Goal: Task Accomplishment & Management: Manage account settings

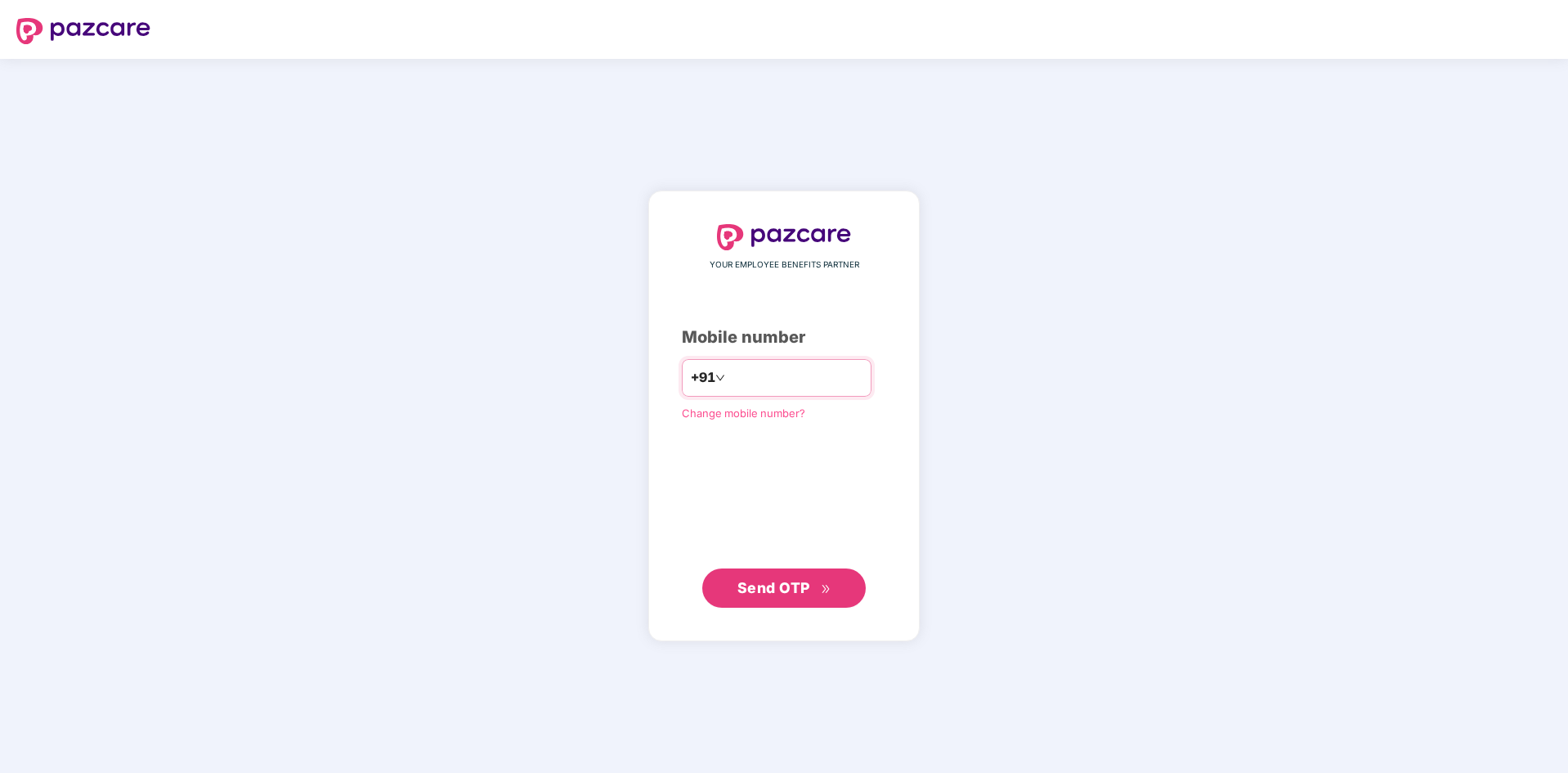
click at [744, 379] on input "number" at bounding box center [795, 377] width 134 height 26
type input "**********"
click at [784, 592] on span "Send OTP" at bounding box center [773, 587] width 73 height 17
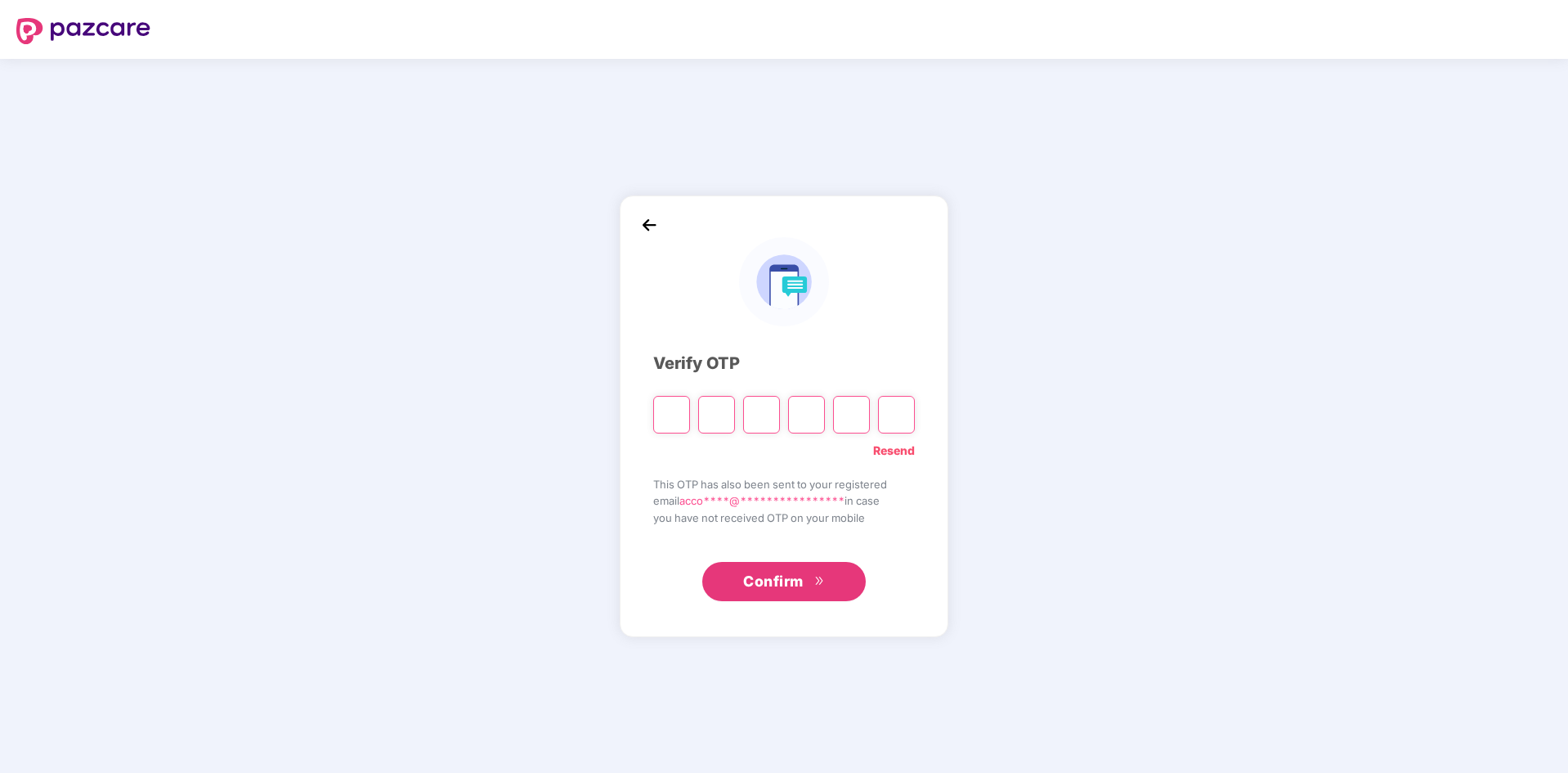
type input "*"
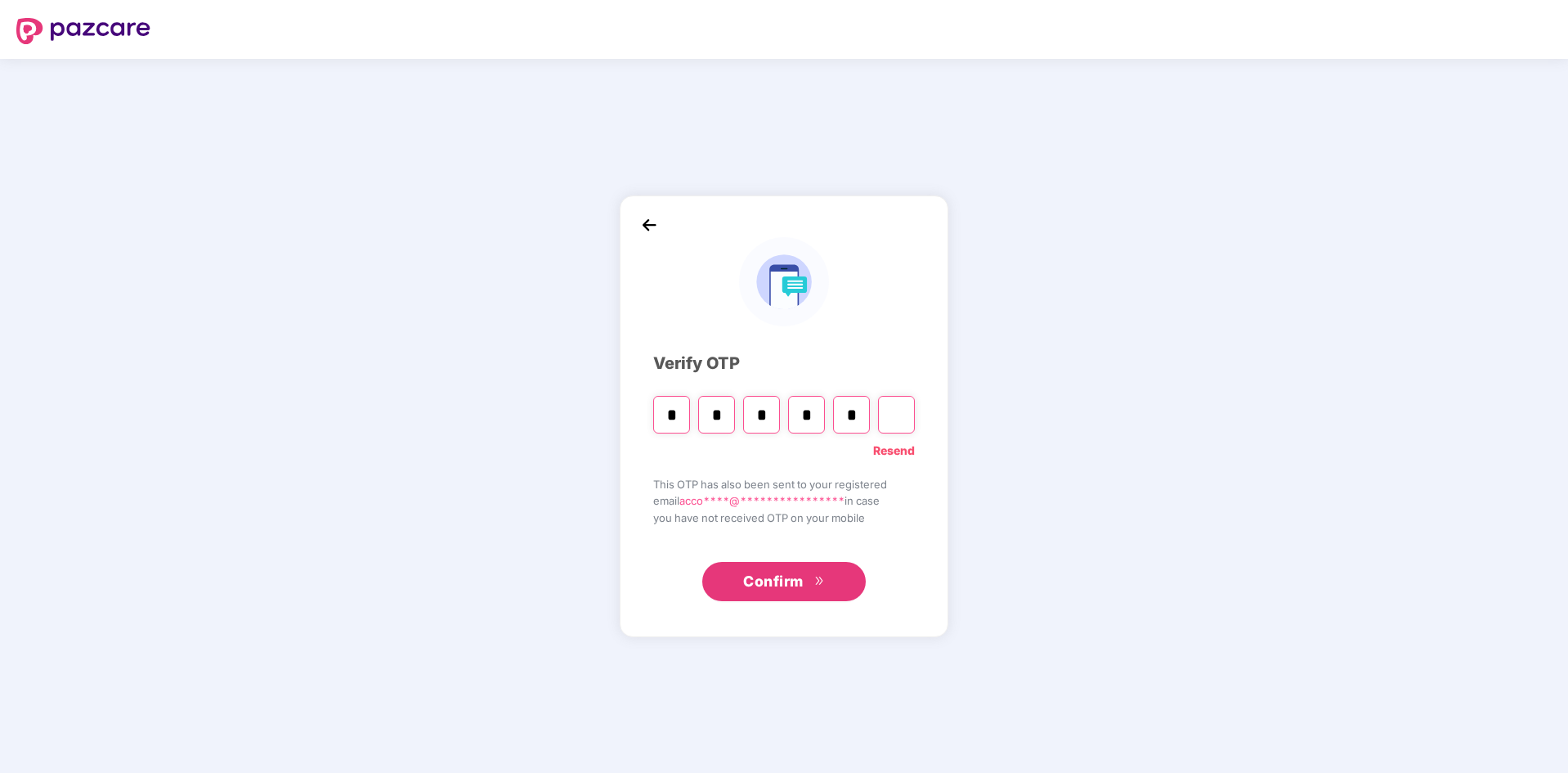
type input "*"
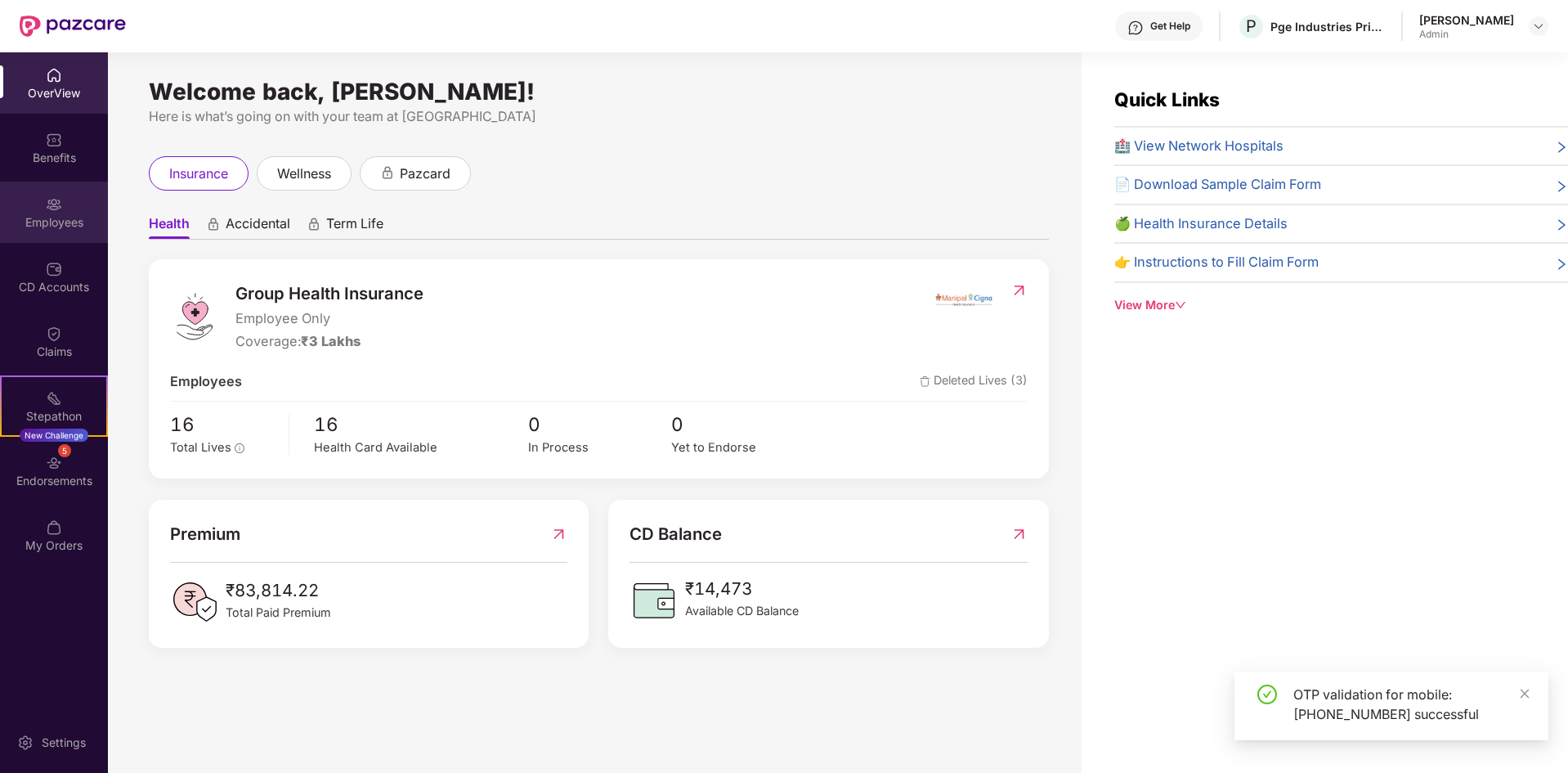
click at [48, 209] on img at bounding box center [53, 204] width 16 height 16
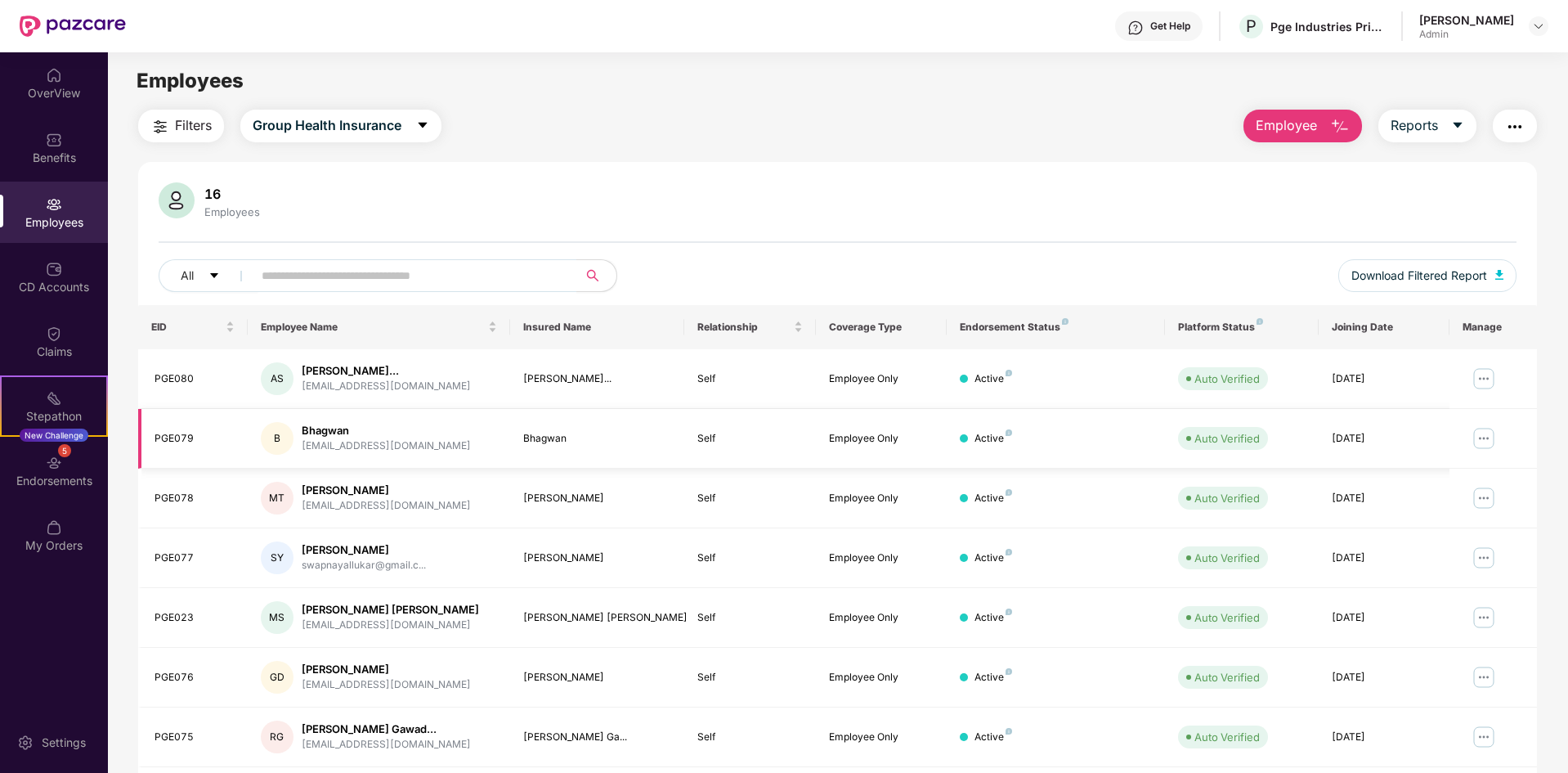
click at [1486, 436] on img at bounding box center [1483, 438] width 26 height 26
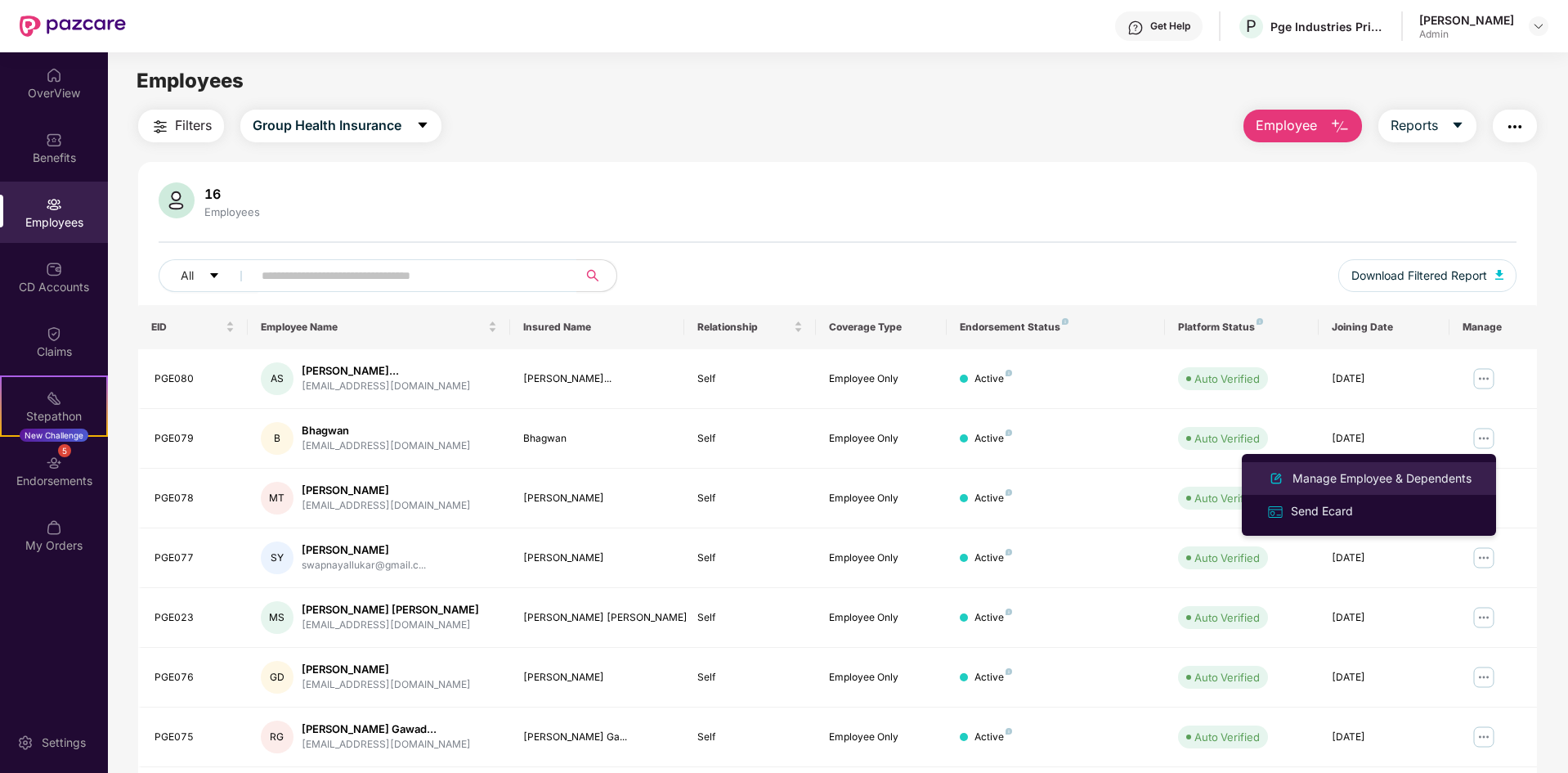
click at [1406, 478] on div "Manage Employee & Dependents" at bounding box center [1382, 478] width 186 height 18
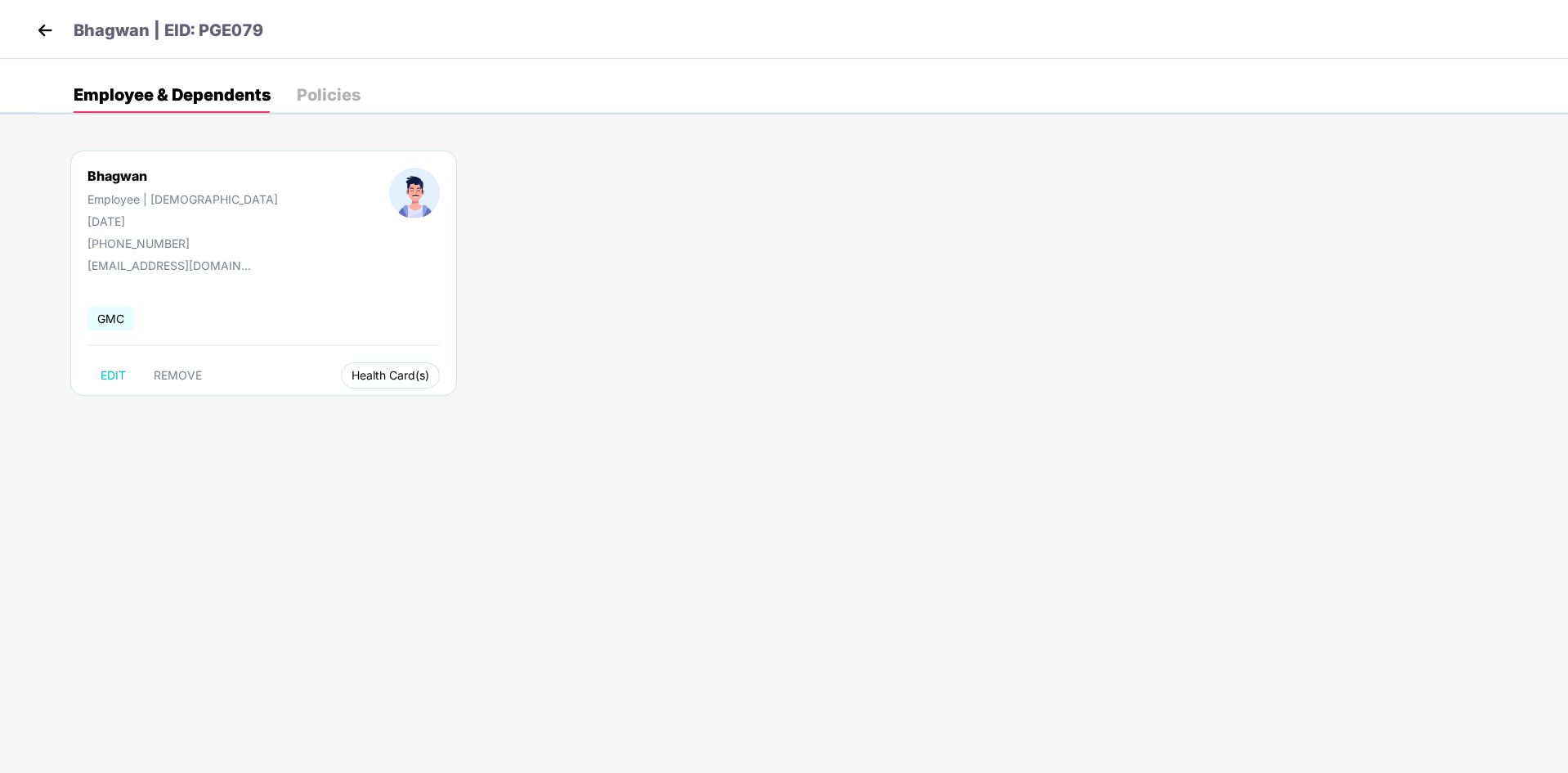
click at [352, 373] on span "Health Card(s)" at bounding box center [391, 375] width 78 height 8
click at [450, 409] on img at bounding box center [447, 409] width 16 height 16
click at [49, 27] on img at bounding box center [45, 30] width 25 height 25
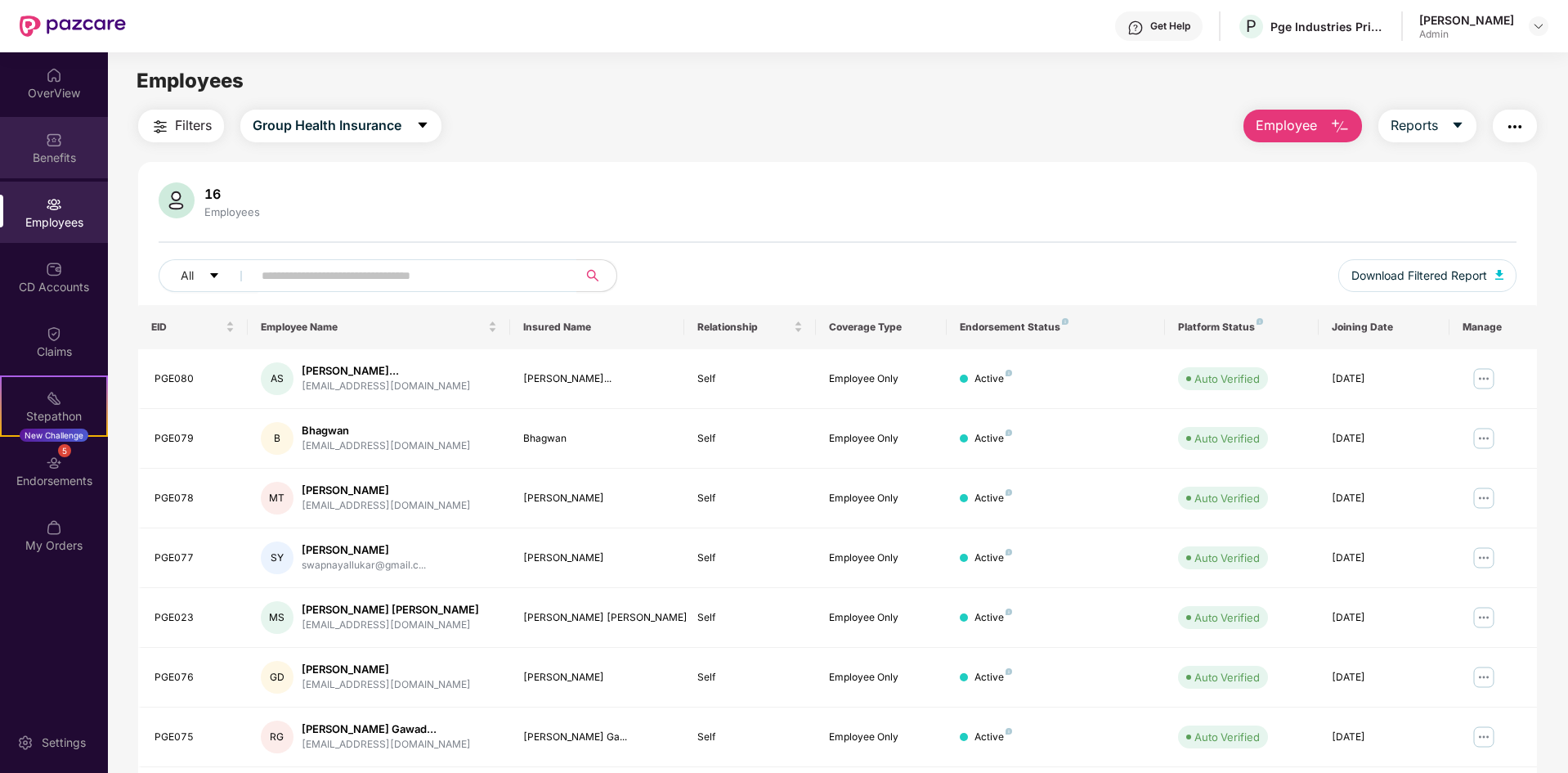
click at [45, 152] on div "Benefits" at bounding box center [53, 158] width 108 height 16
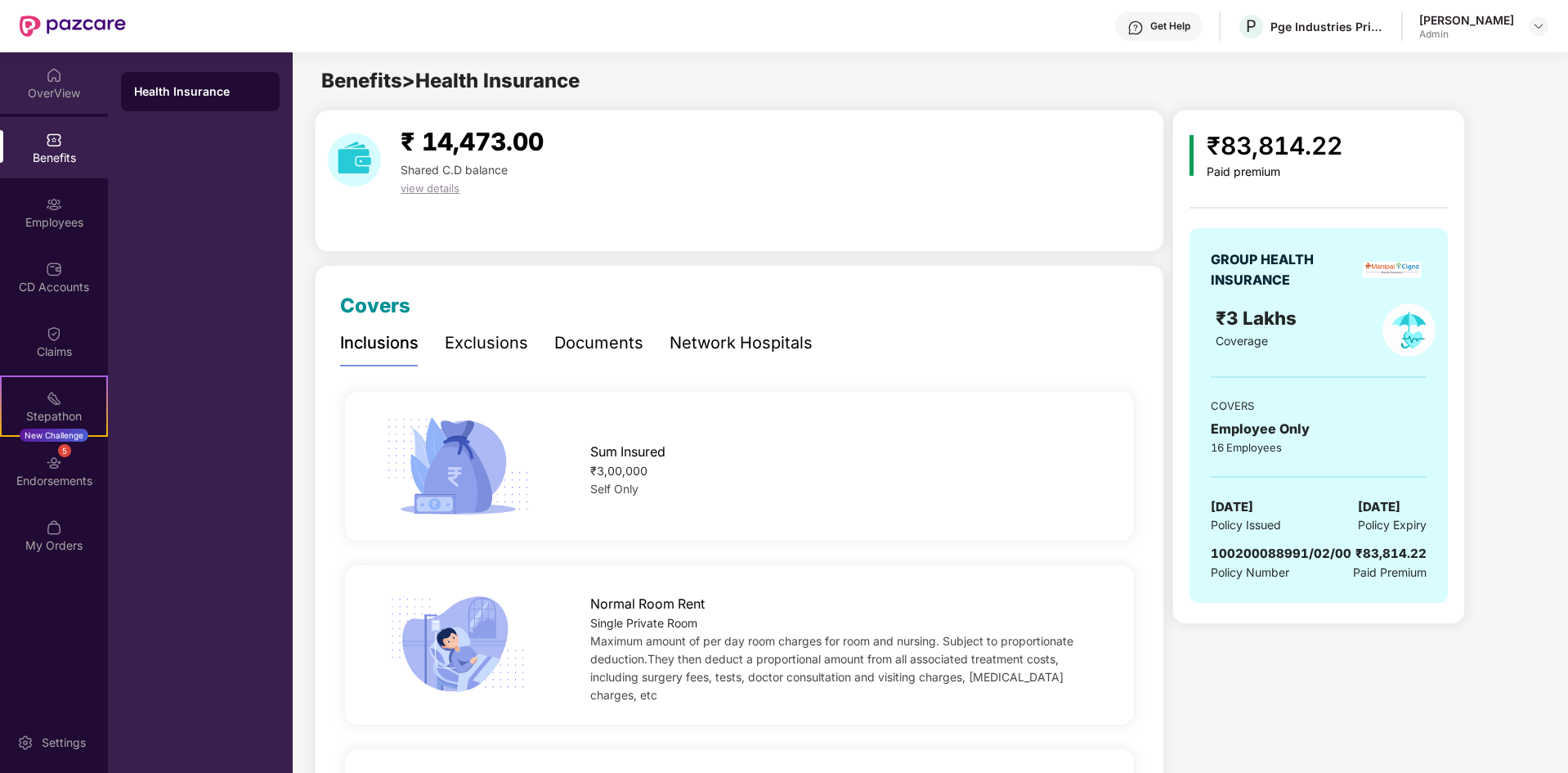
click at [40, 90] on div "OverView" at bounding box center [53, 92] width 108 height 16
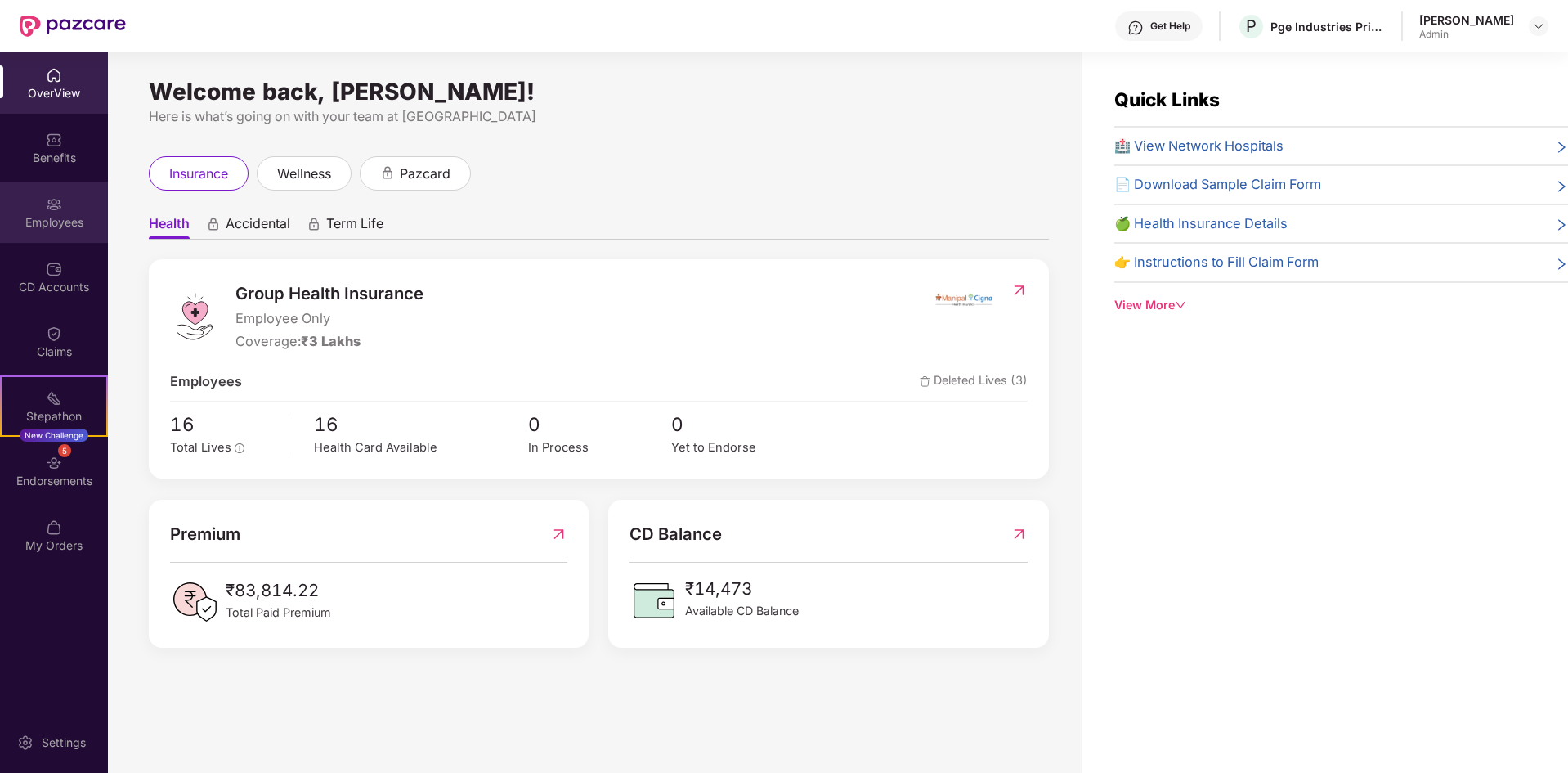
click at [42, 213] on div "Employees" at bounding box center [53, 212] width 108 height 61
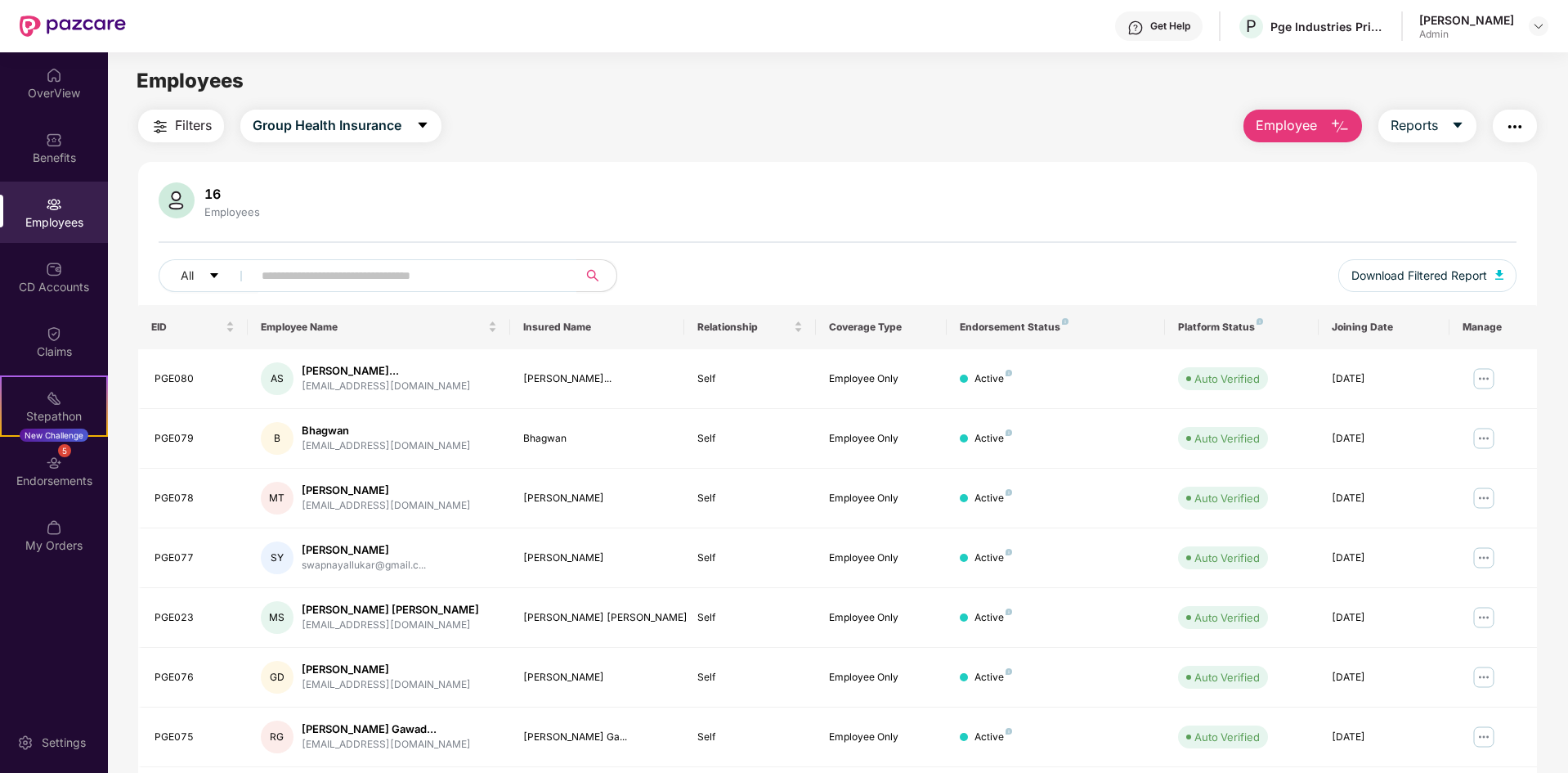
click at [1515, 127] on img "button" at bounding box center [1514, 126] width 19 height 19
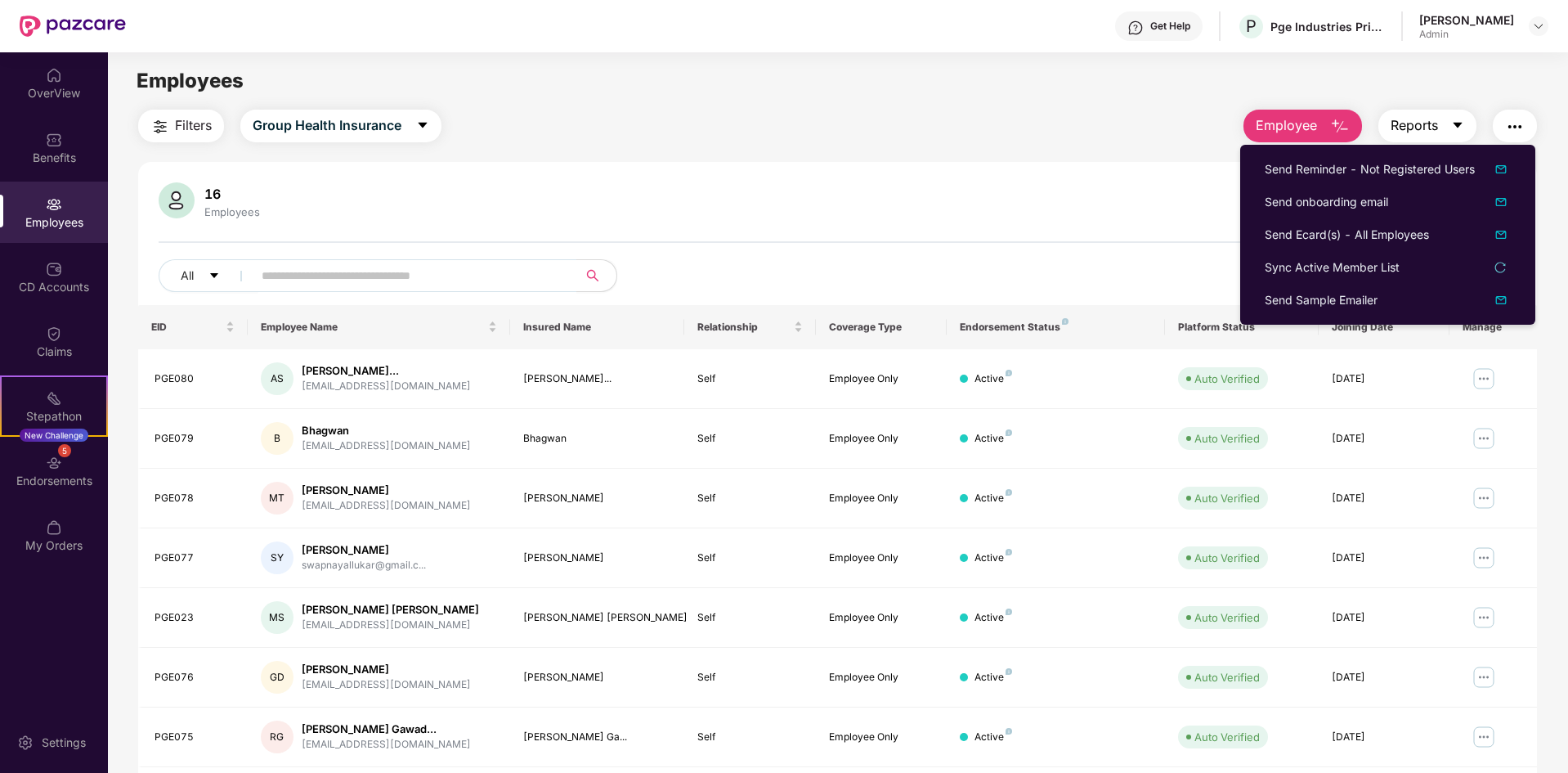
click at [1462, 127] on icon "caret-down" at bounding box center [1457, 125] width 13 height 13
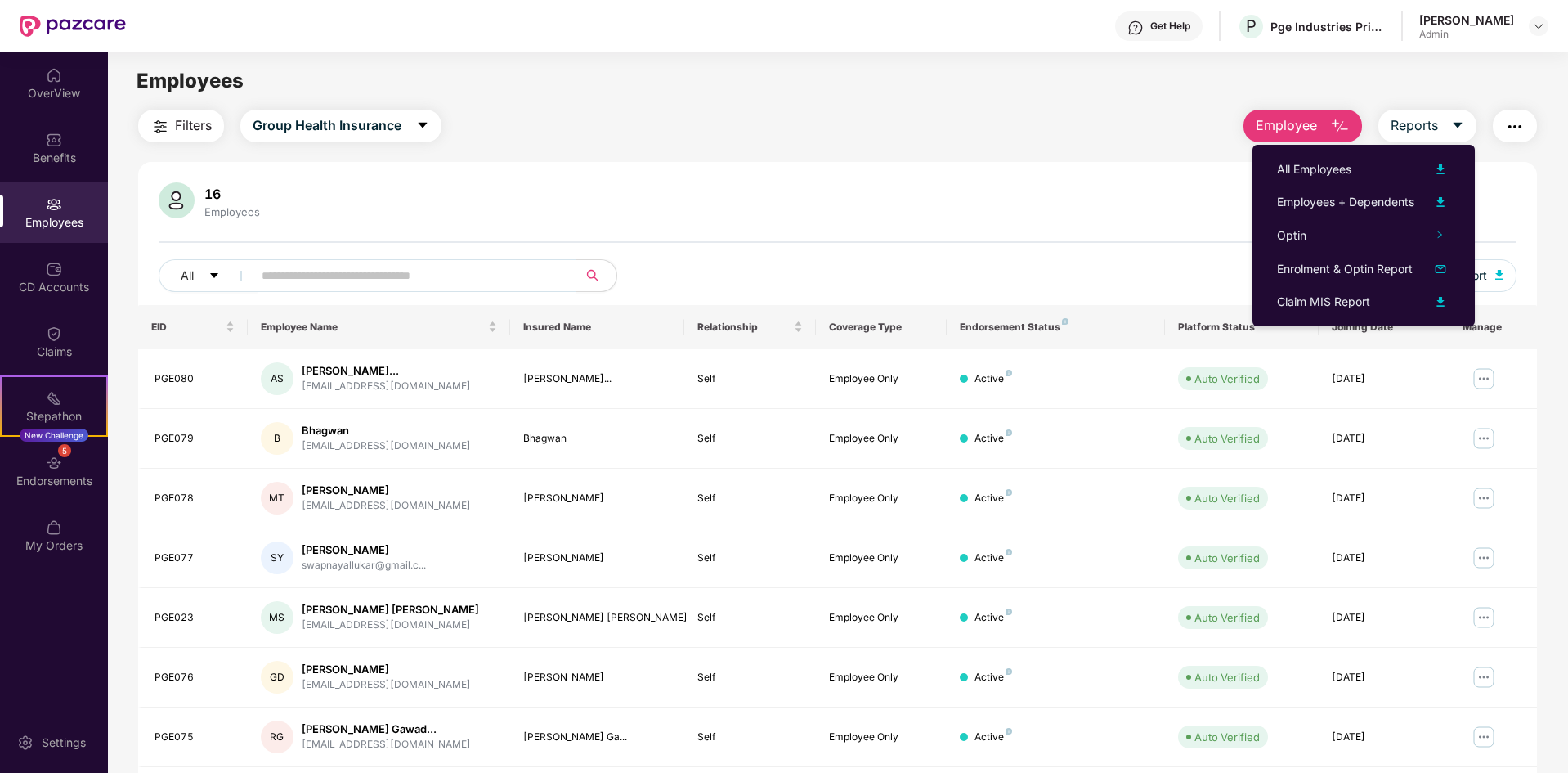
click at [1521, 117] on img "button" at bounding box center [1514, 126] width 19 height 19
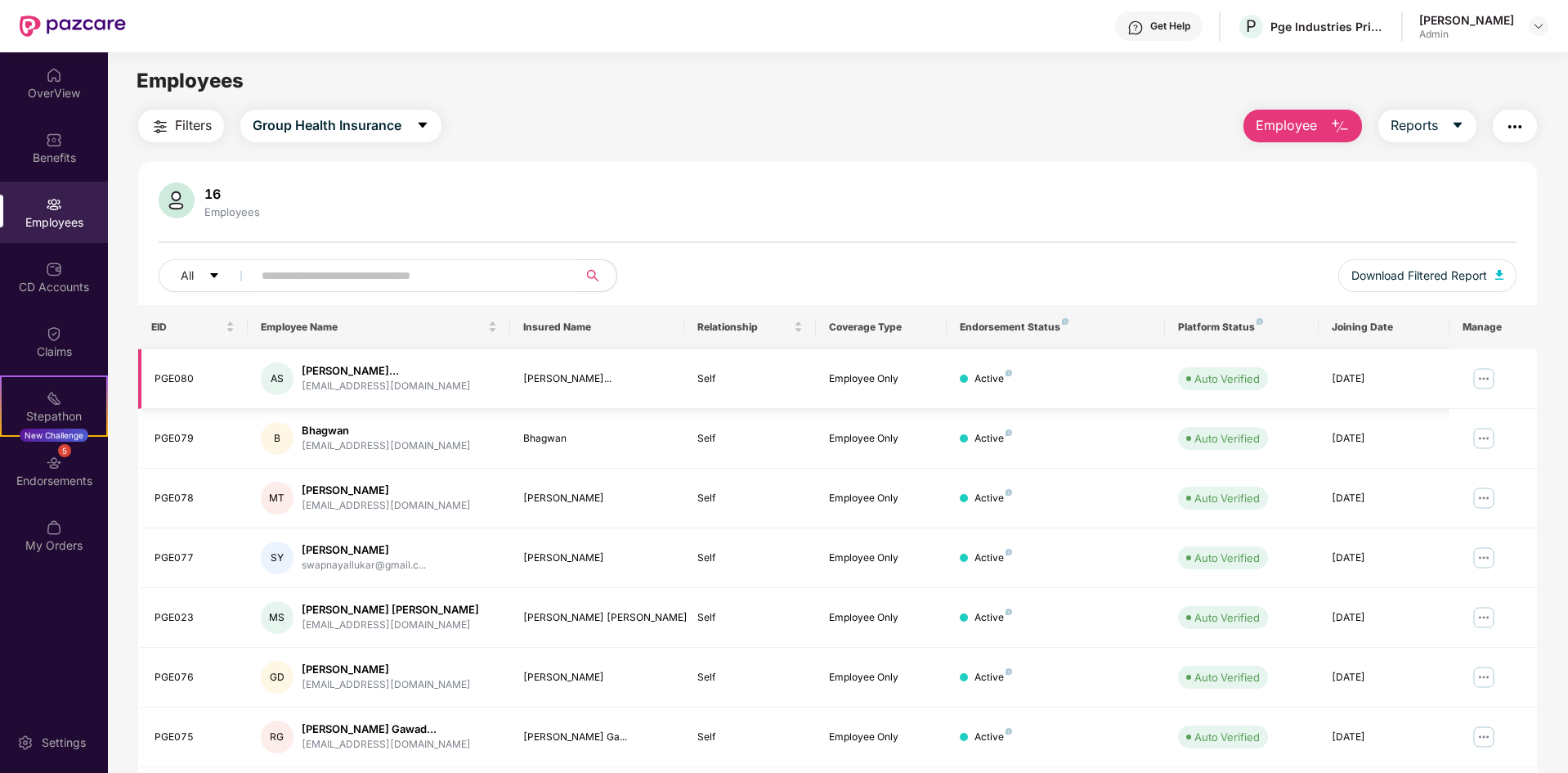
click at [1482, 381] on img at bounding box center [1483, 378] width 26 height 26
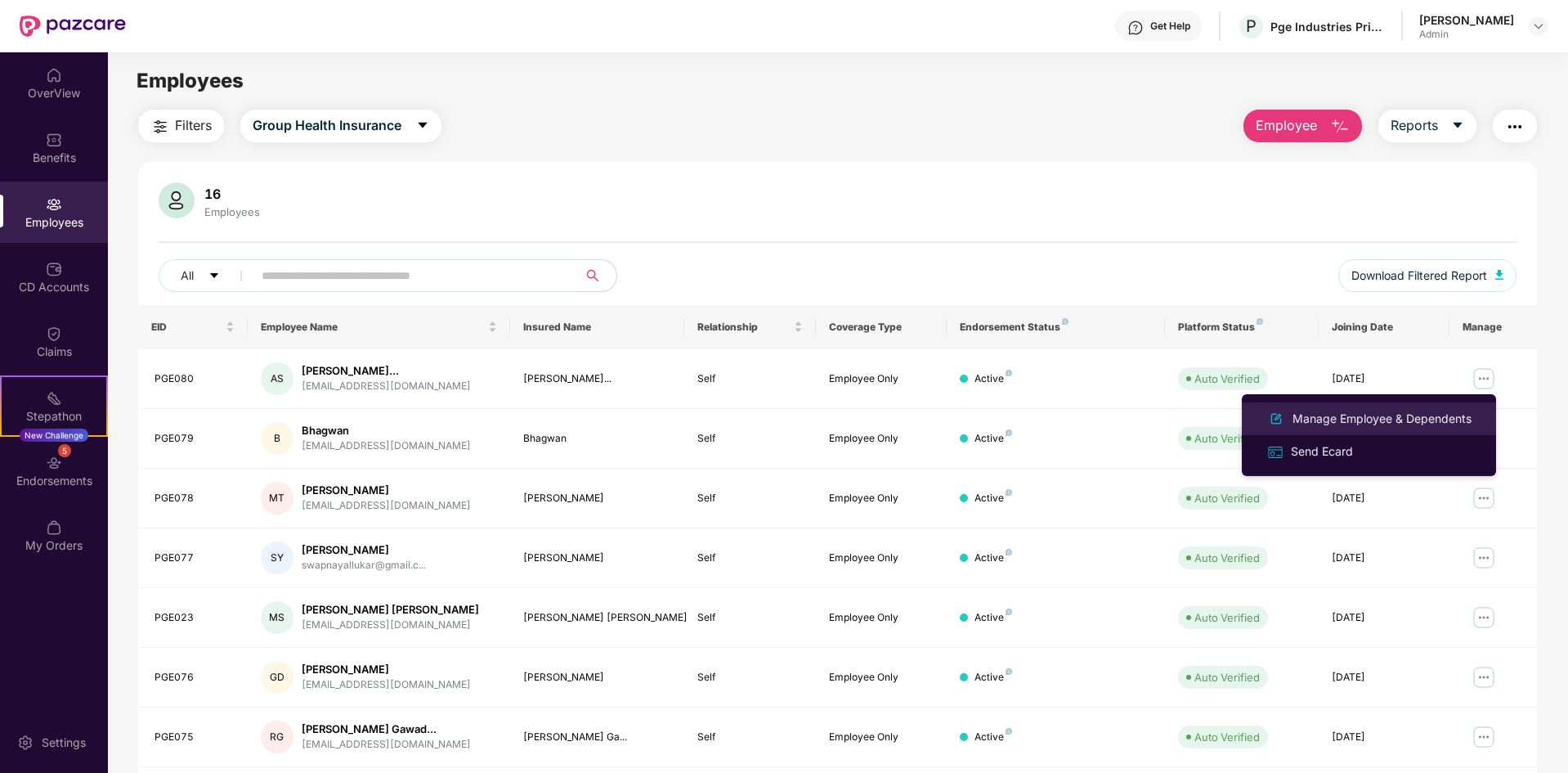
click at [1398, 424] on div "Manage Employee & Dependents" at bounding box center [1382, 418] width 186 height 18
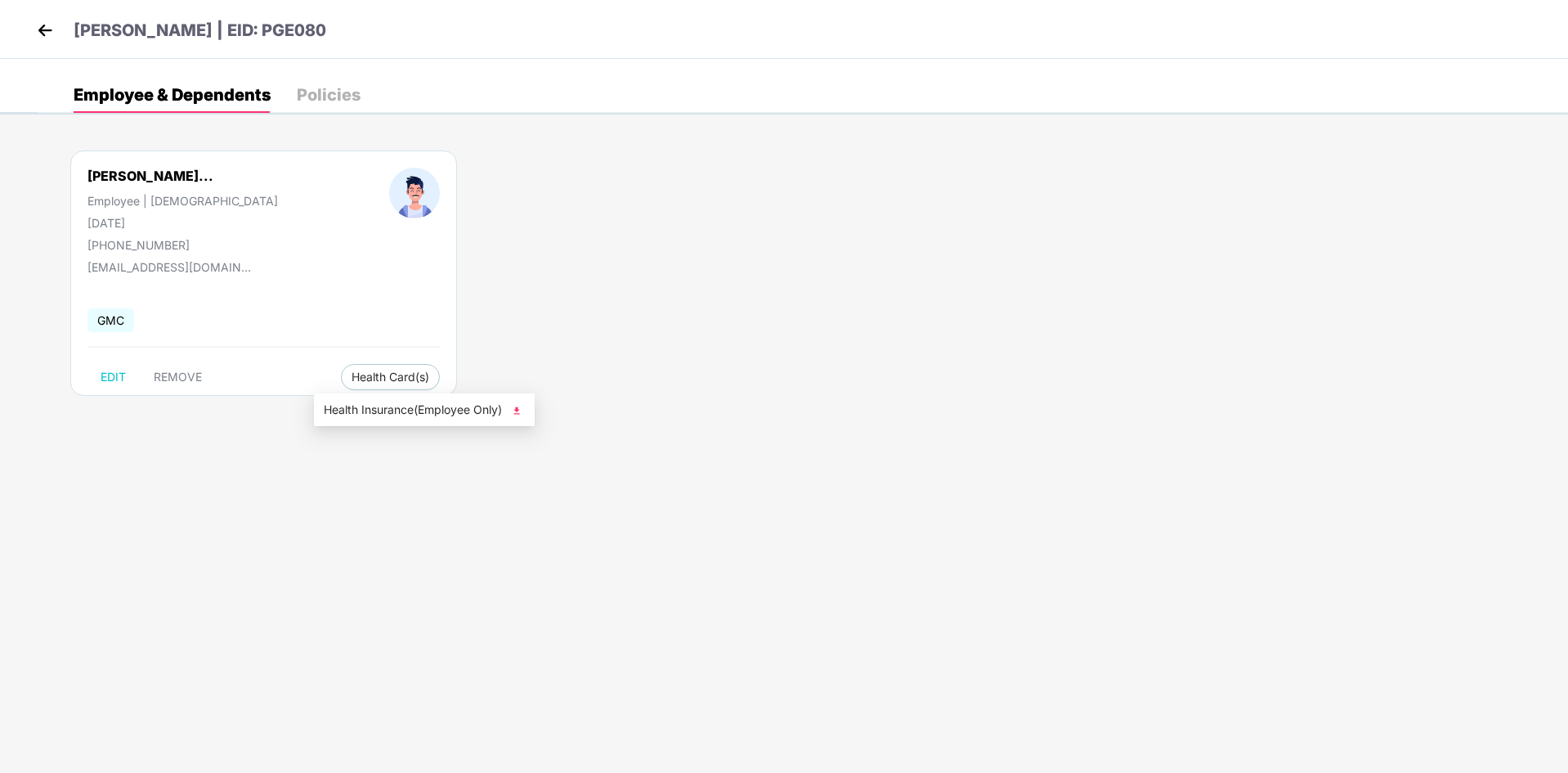
click at [480, 412] on span "Health Insurance(Employee Only)" at bounding box center [424, 409] width 201 height 18
click at [490, 410] on span "Health Insurance(Employee Only)" at bounding box center [424, 409] width 201 height 18
